Goal: Information Seeking & Learning: Learn about a topic

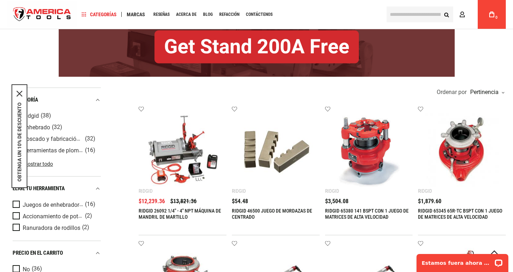
scroll to position [98, 0]
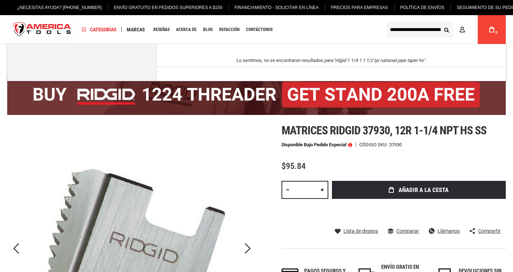
scroll to position [0, 39]
type input "**********"
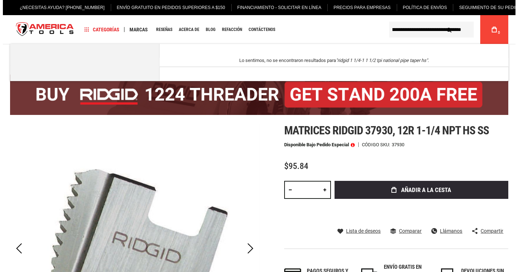
scroll to position [0, 0]
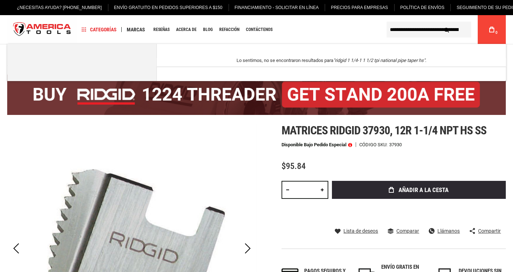
click at [352, 145] on span at bounding box center [350, 144] width 4 height 5
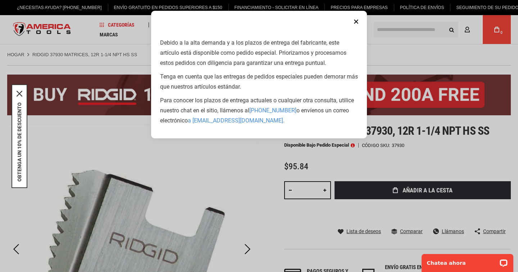
click at [355, 22] on button "Close" at bounding box center [356, 21] width 14 height 14
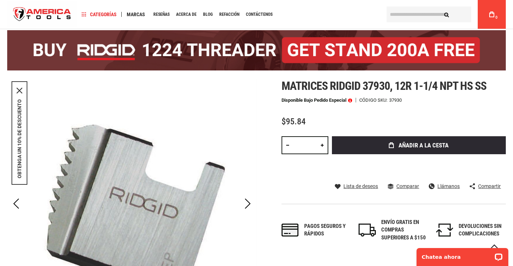
scroll to position [40, 0]
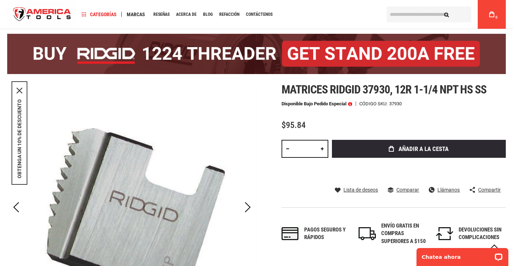
click at [352, 104] on span at bounding box center [350, 103] width 4 height 5
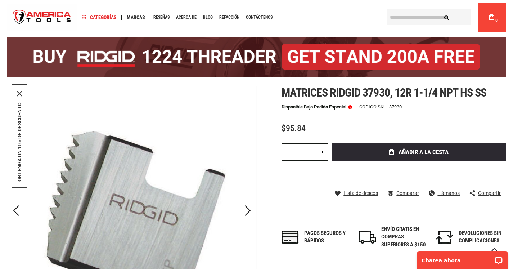
scroll to position [0, 0]
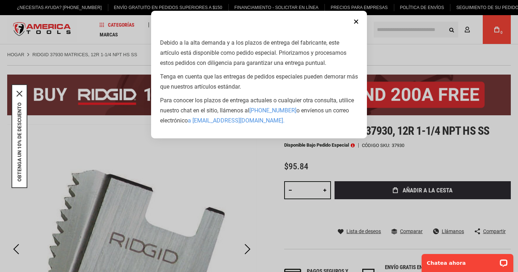
click at [353, 21] on button "Close" at bounding box center [356, 21] width 14 height 14
